Goal: Find specific page/section: Find specific page/section

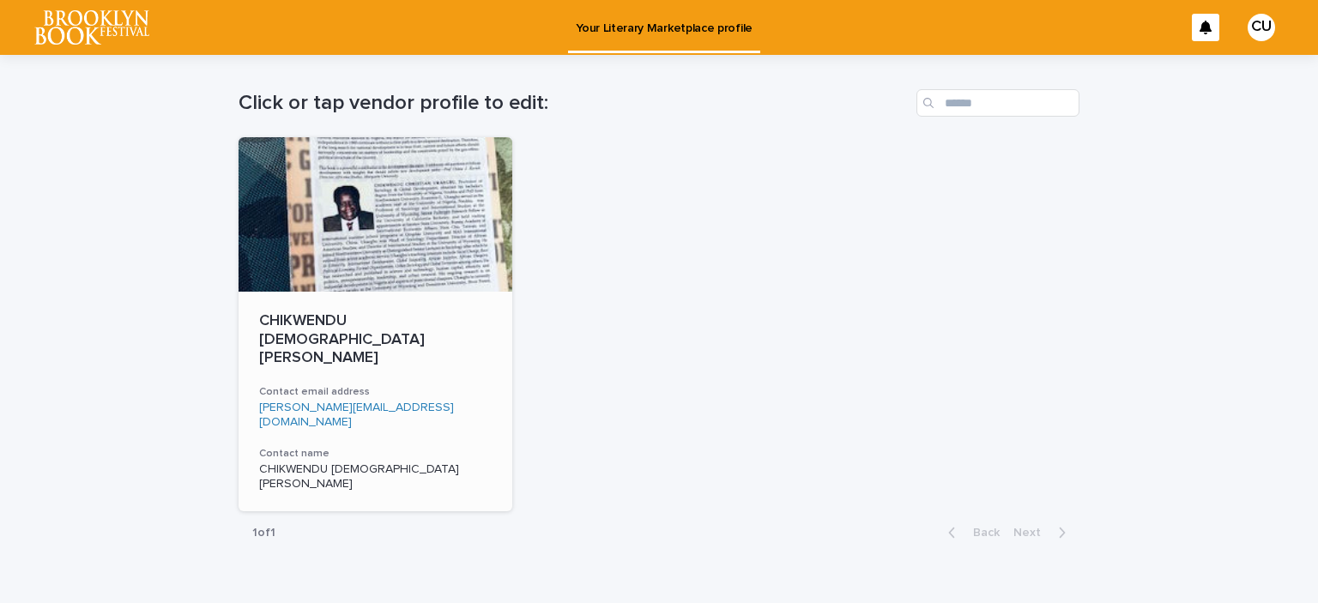
click at [299, 447] on h3 "Contact name" at bounding box center [375, 454] width 232 height 14
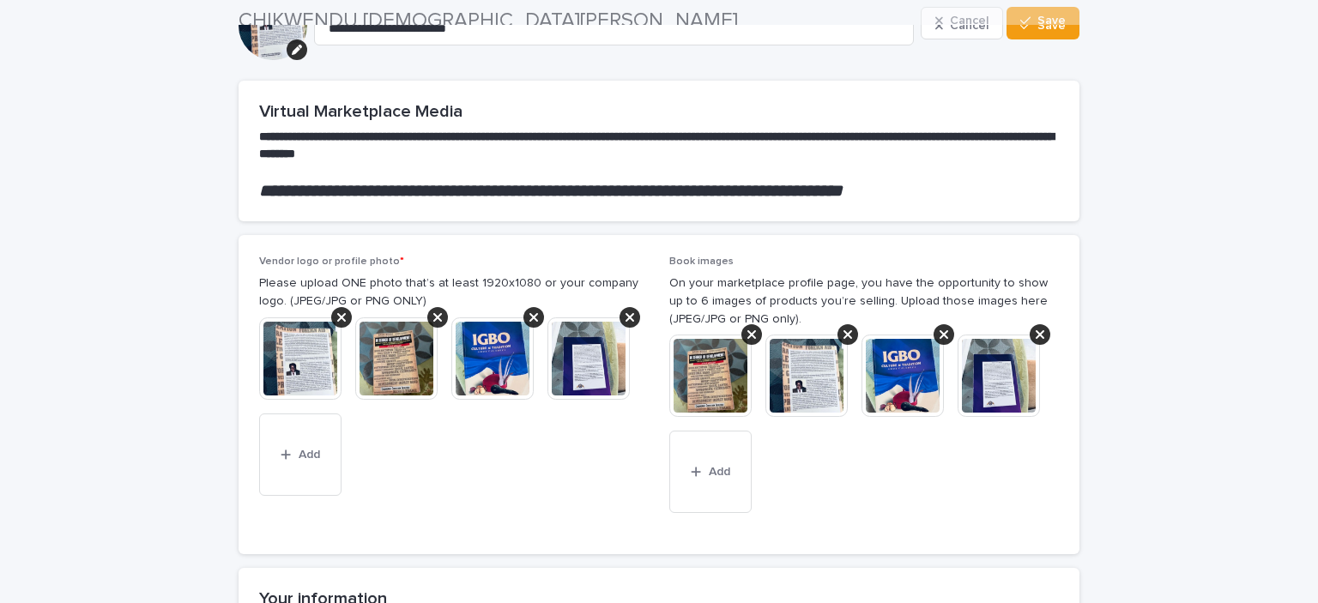
scroll to position [37, 0]
